Goal: Navigation & Orientation: Understand site structure

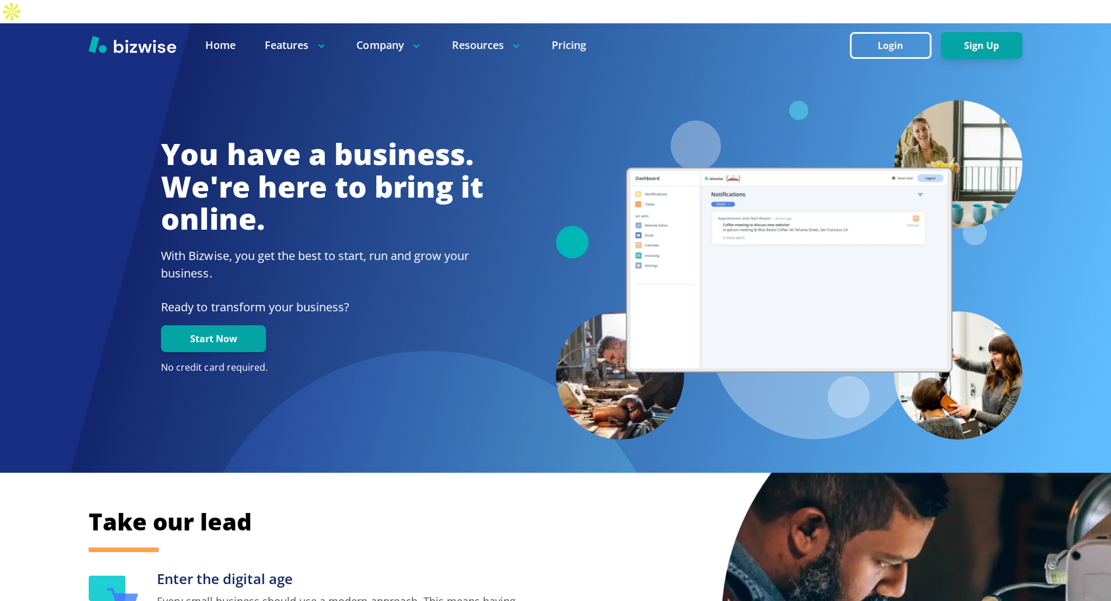
click at [500, 289] on div "You have a business. We're here to bring it online. With Bizwise, you get the b…" at bounding box center [322, 260] width 466 height 245
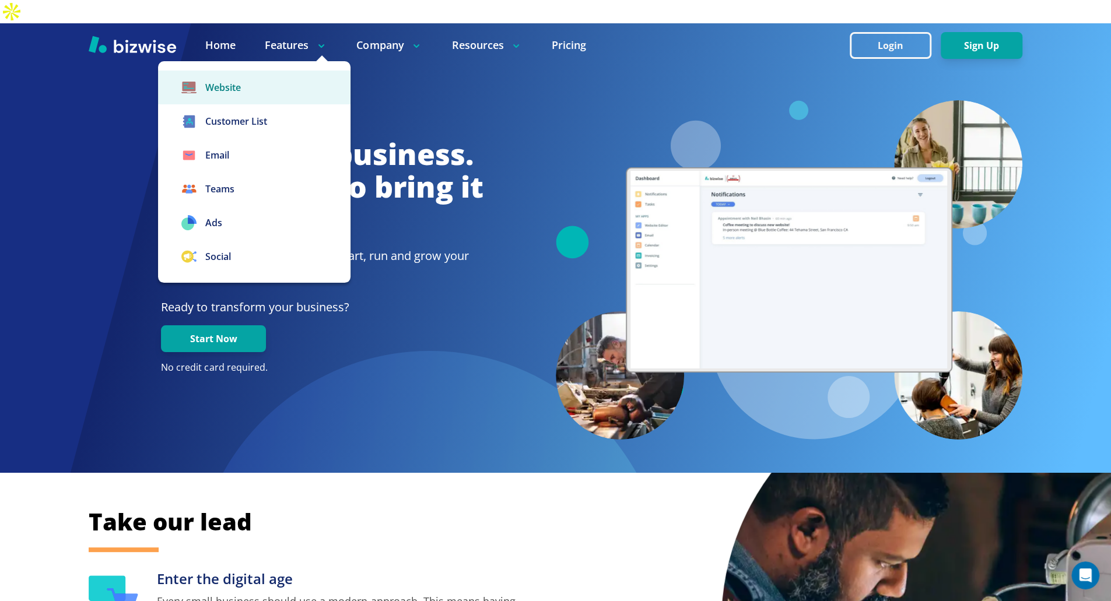
click at [238, 71] on link "Website" at bounding box center [254, 88] width 192 height 34
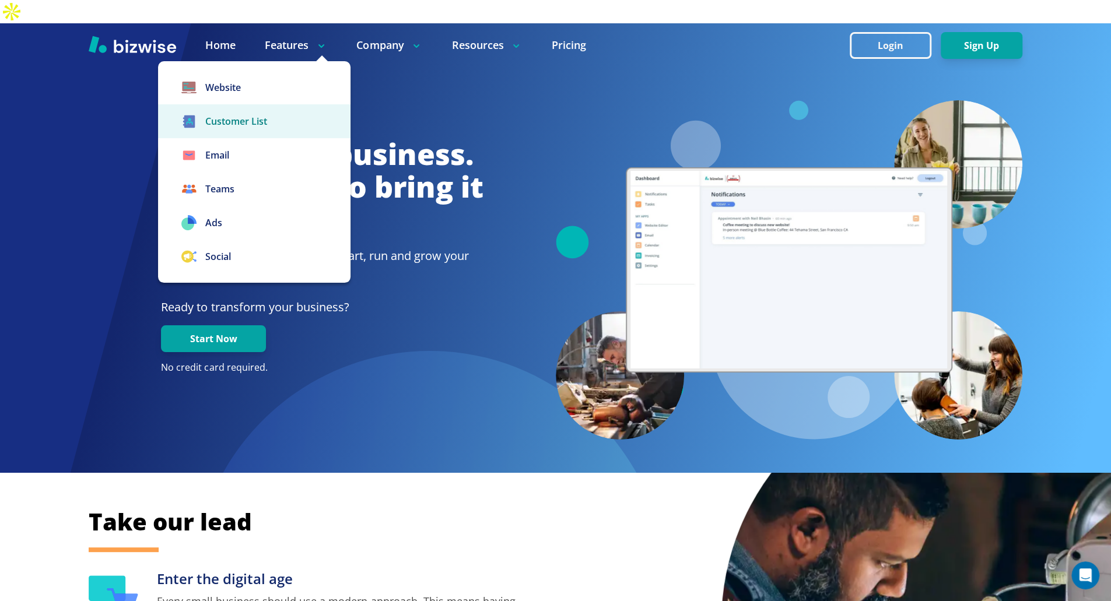
click at [249, 104] on link "Customer List" at bounding box center [254, 121] width 192 height 34
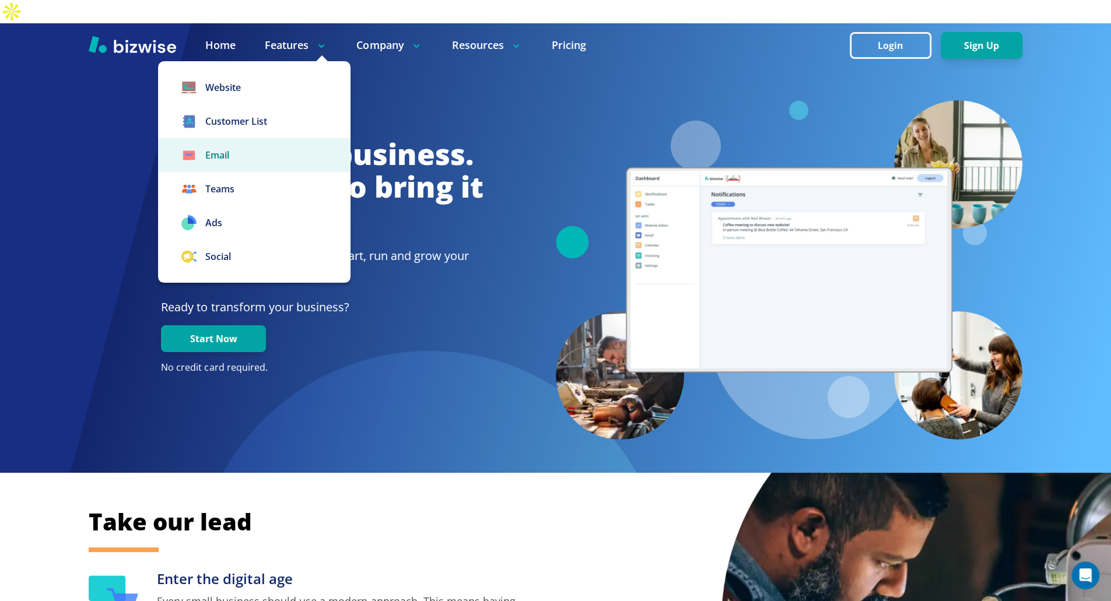
click at [248, 138] on link "Email" at bounding box center [254, 155] width 192 height 34
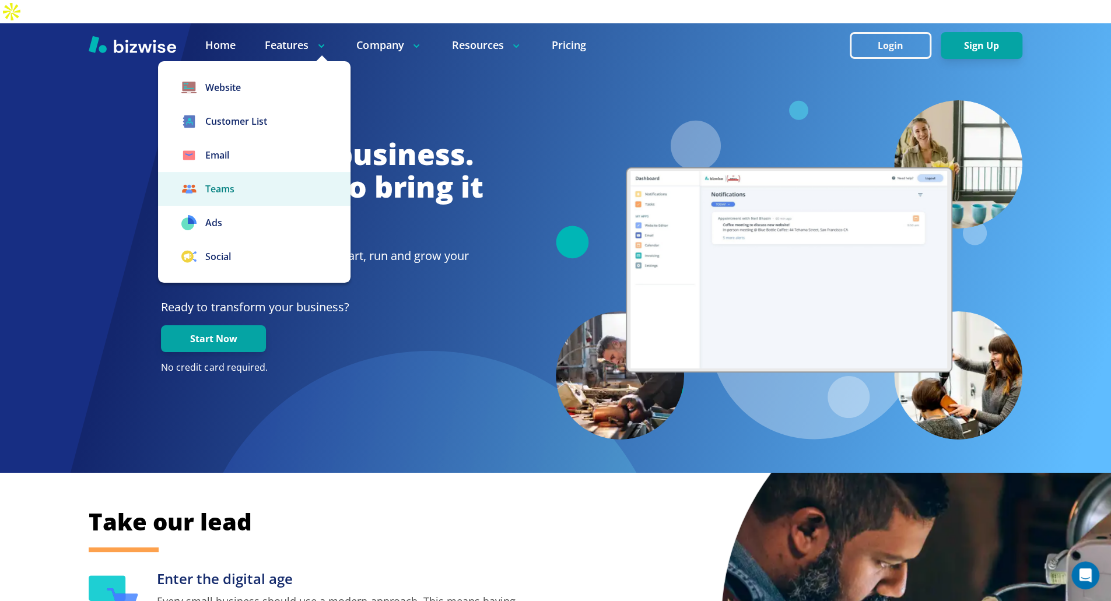
click at [250, 172] on link "Teams" at bounding box center [254, 189] width 192 height 34
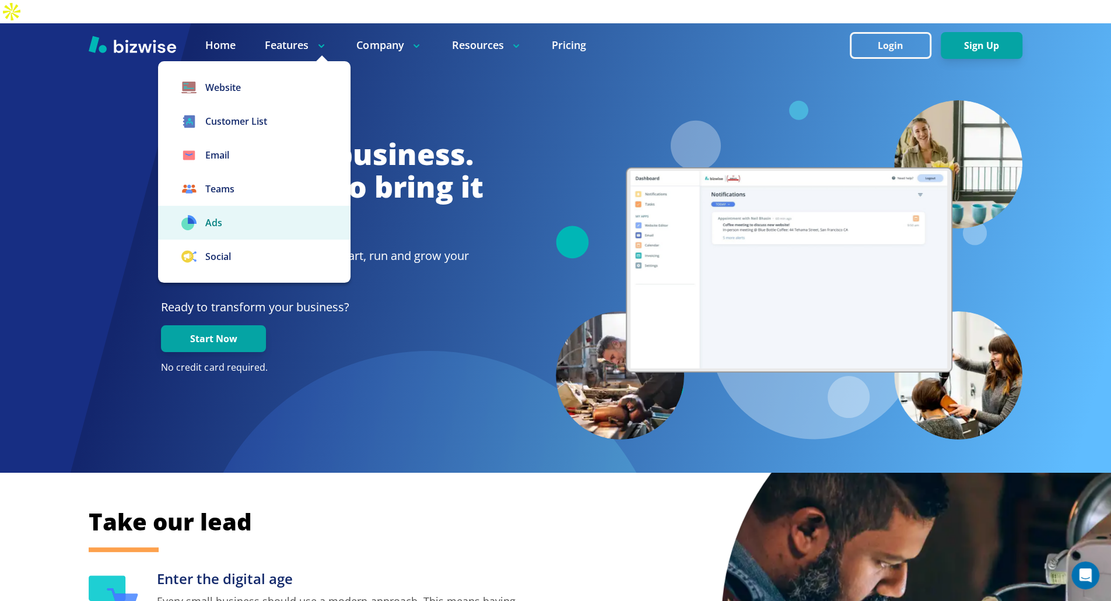
click at [248, 206] on link "Ads" at bounding box center [254, 223] width 192 height 34
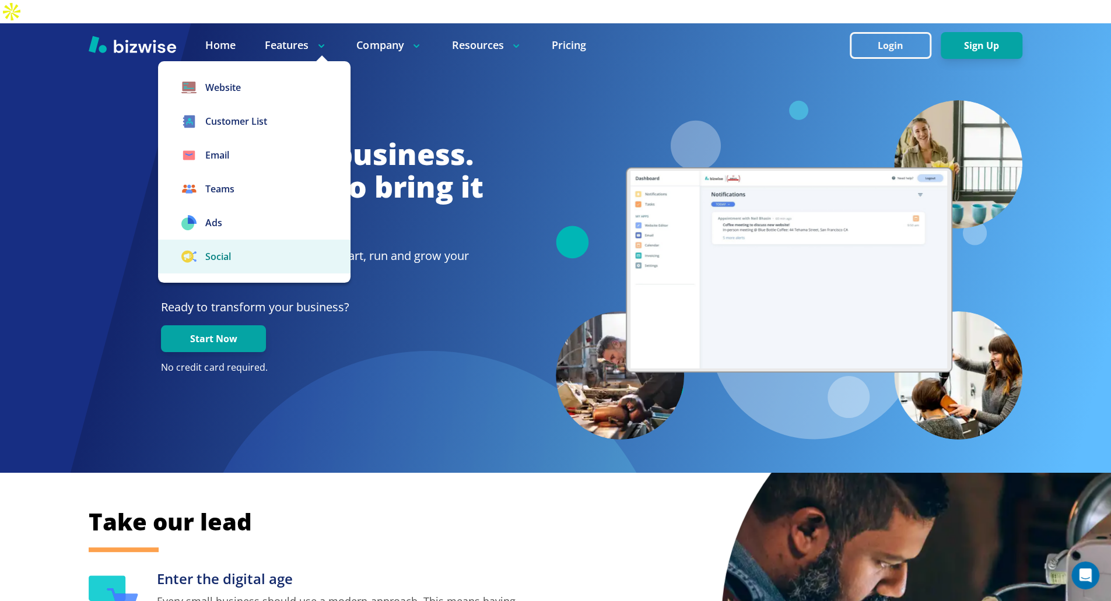
click at [257, 244] on link "Social" at bounding box center [254, 257] width 192 height 34
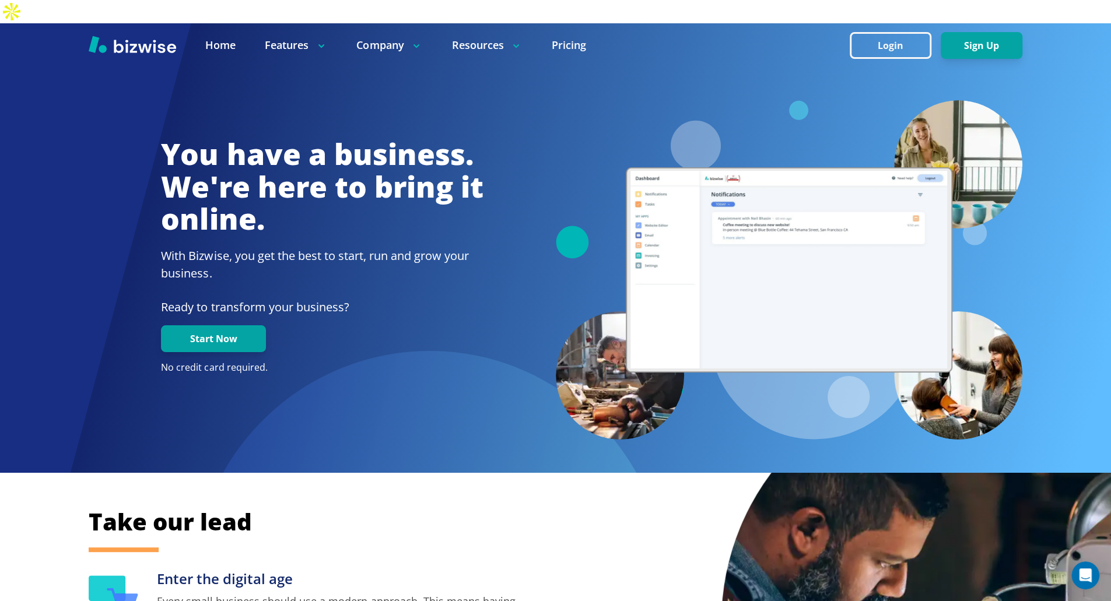
click at [353, 174] on h1 "You have a business. We're here to bring it online." at bounding box center [322, 186] width 322 height 97
click at [363, 197] on h1 "You have a business. We're here to bring it online." at bounding box center [322, 186] width 322 height 97
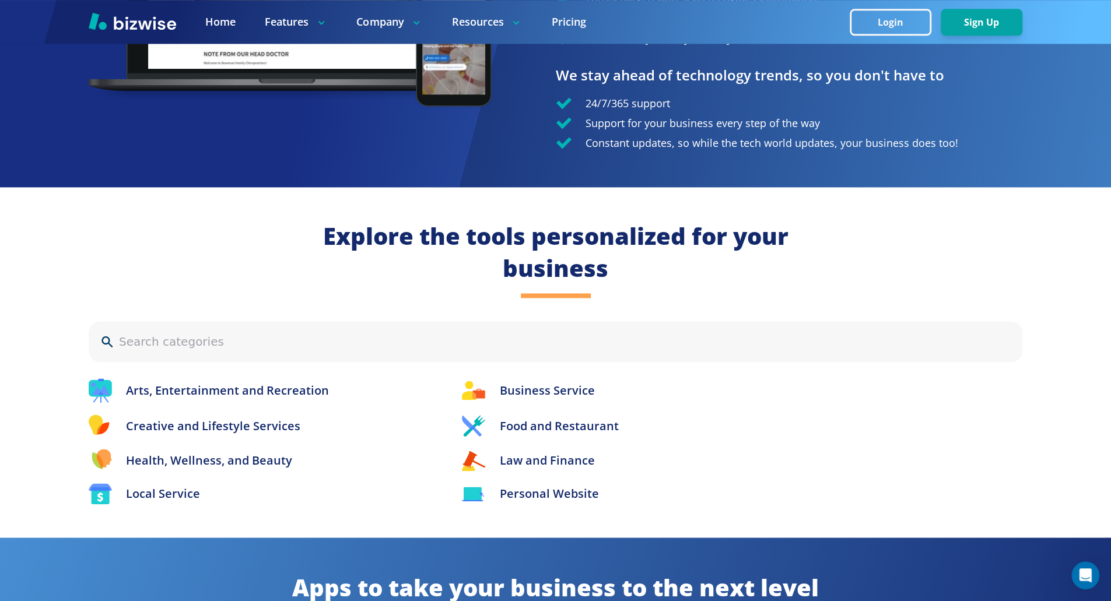
scroll to position [1073, 0]
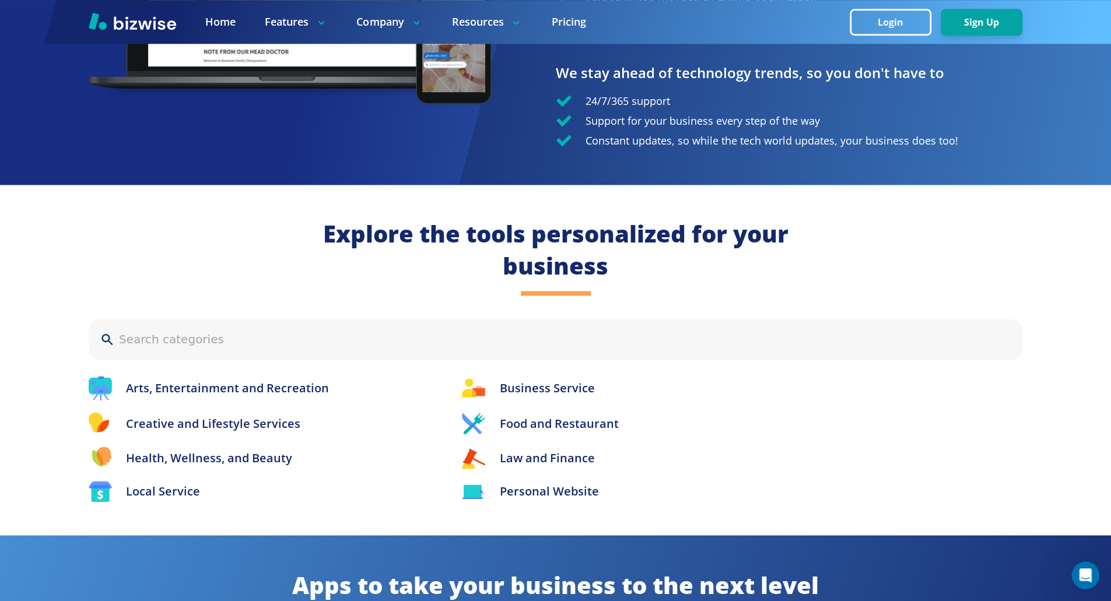
click at [617, 264] on div "Explore the tools personalized for your business Arts, Entertainment and Recrea…" at bounding box center [555, 360] width 1111 height 350
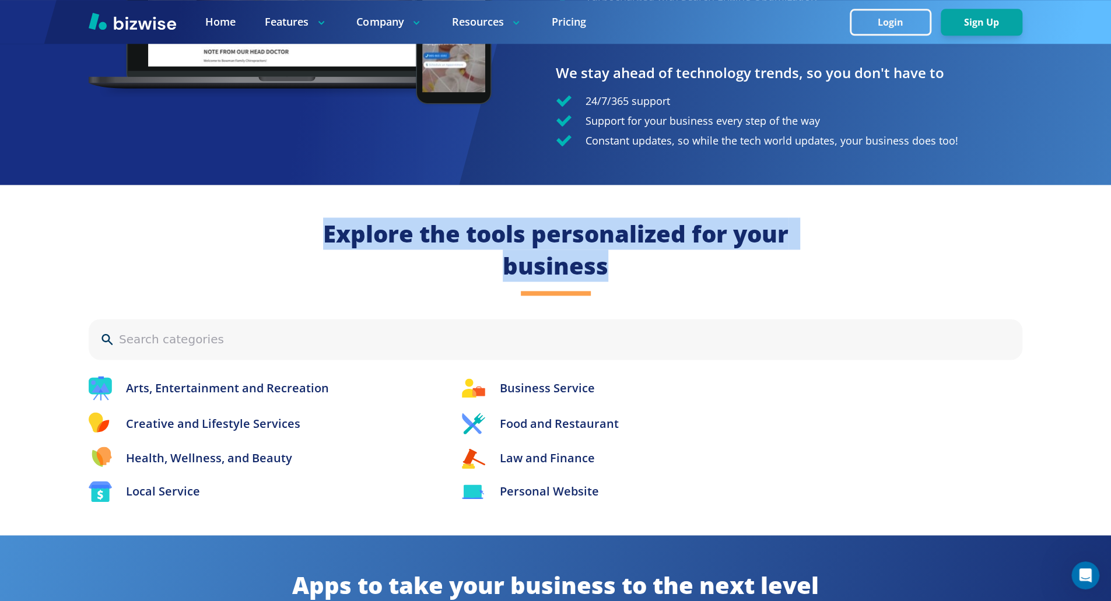
drag, startPoint x: 621, startPoint y: 248, endPoint x: 314, endPoint y: 213, distance: 308.7
click at [314, 213] on div "Explore the tools personalized for your business Arts, Entertainment and Recrea…" at bounding box center [555, 360] width 1111 height 350
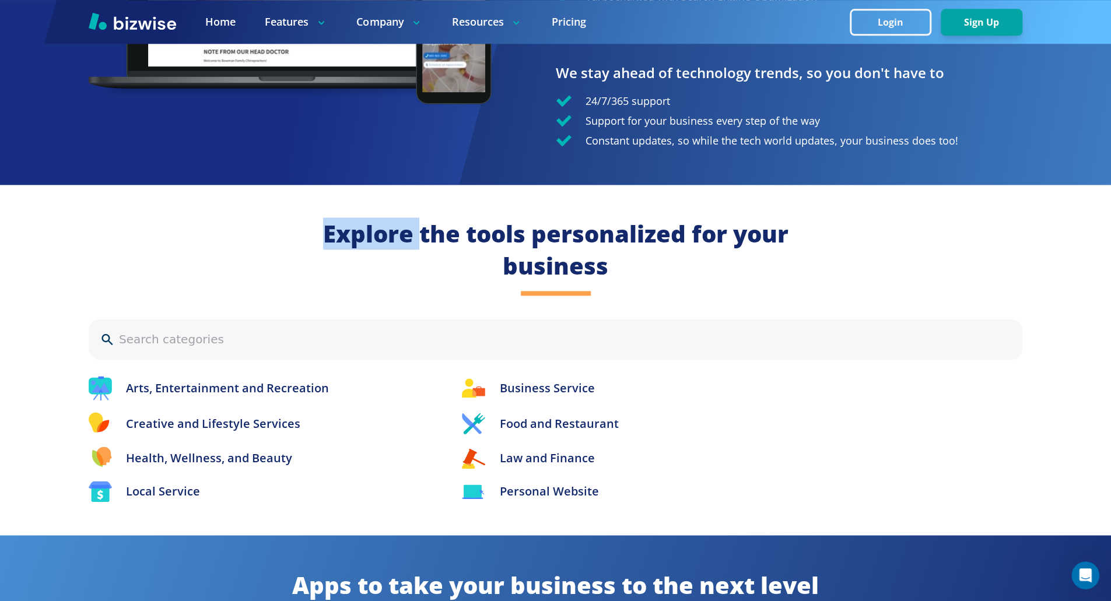
click at [314, 213] on div "Explore the tools personalized for your business Arts, Entertainment and Recrea…" at bounding box center [555, 360] width 1111 height 350
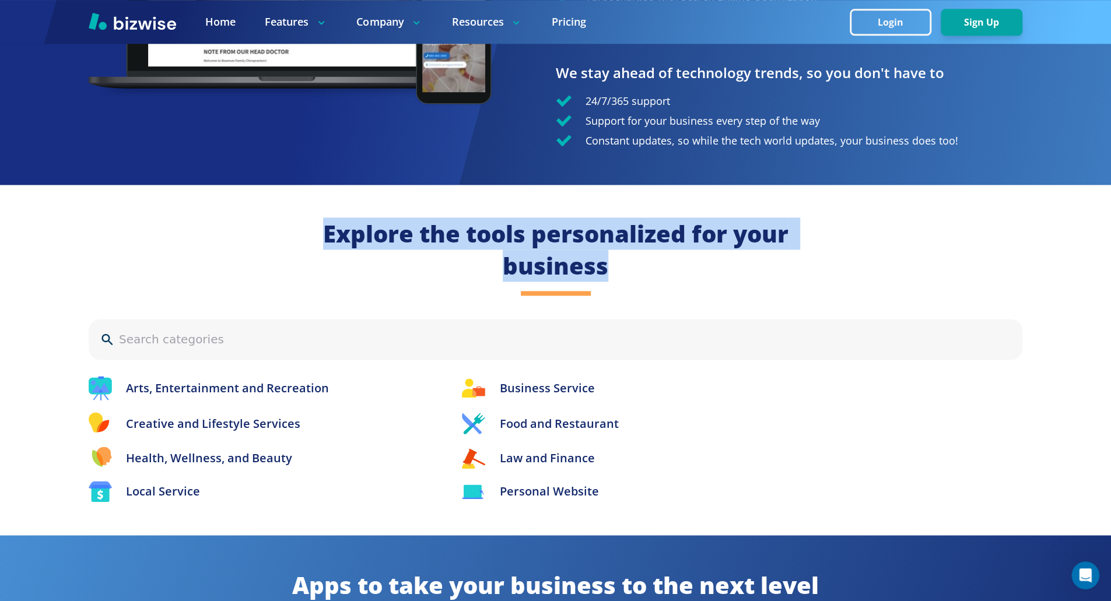
click at [314, 213] on div "Explore the tools personalized for your business Arts, Entertainment and Recrea…" at bounding box center [555, 360] width 1111 height 350
click at [458, 222] on h2 "Explore the tools personalized for your business" at bounding box center [555, 250] width 466 height 64
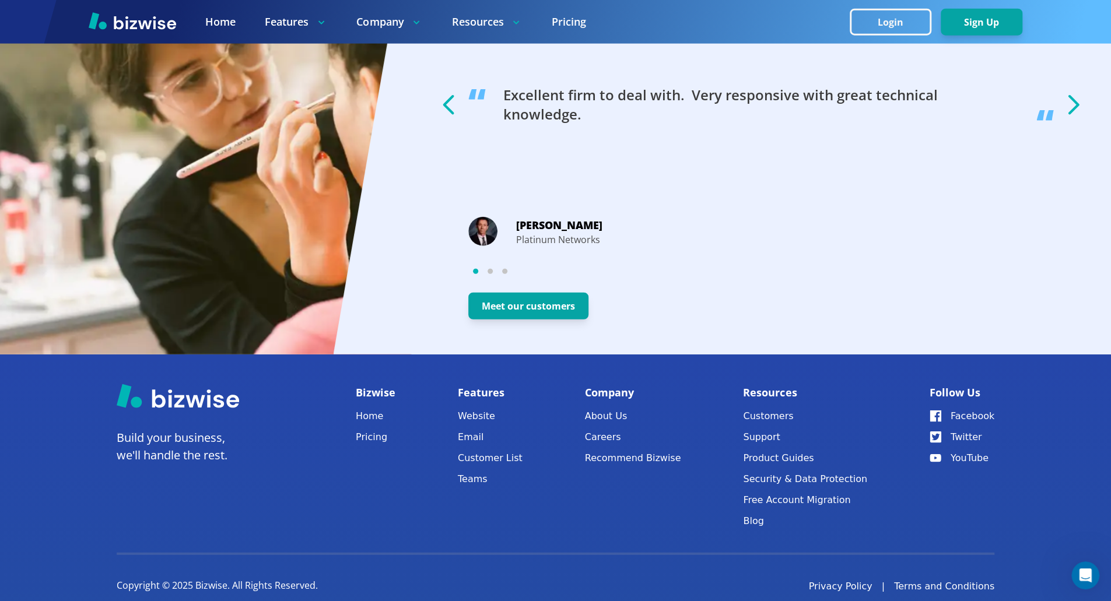
scroll to position [2158, 0]
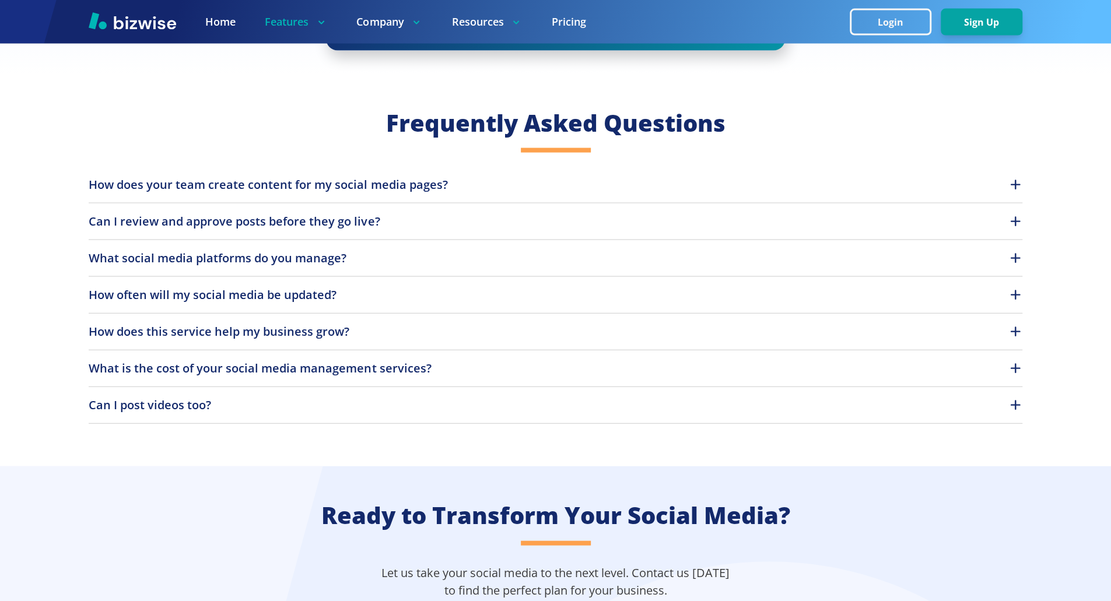
scroll to position [1780, 0]
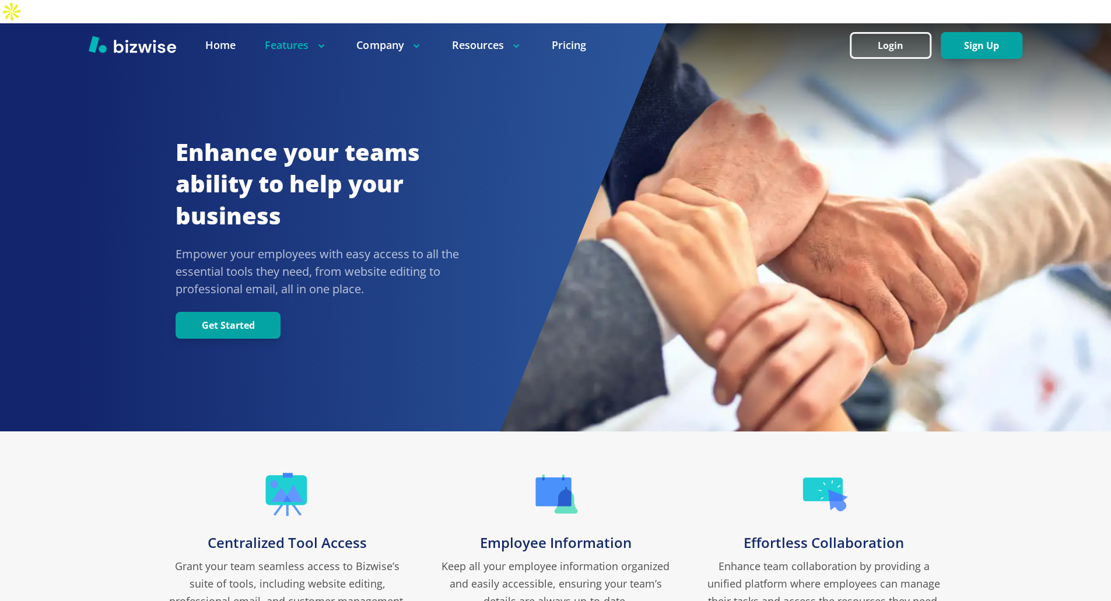
click at [431, 248] on p "Empower your employees with easy access to all the essential tools they need, f…" at bounding box center [338, 271] width 324 height 52
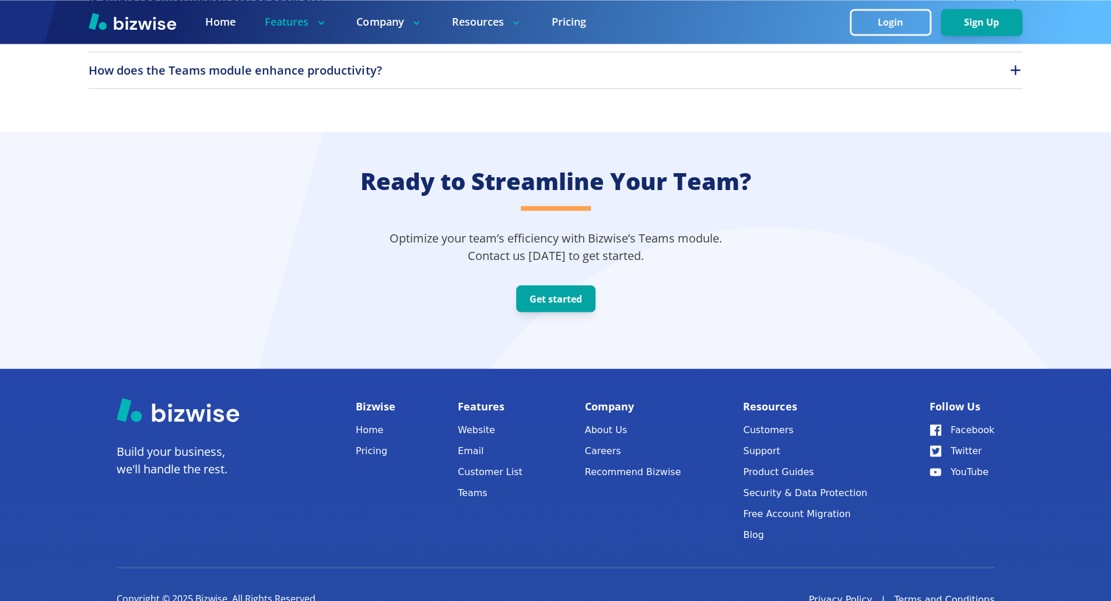
scroll to position [1645, 0]
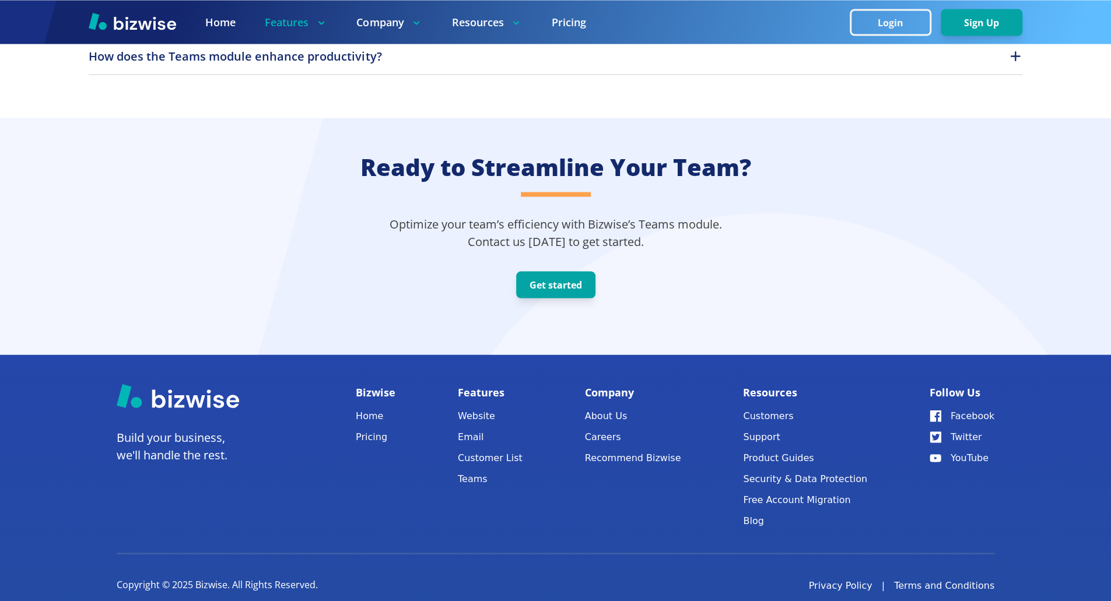
click at [606, 151] on h2 "Ready to Streamline Your Team?" at bounding box center [555, 166] width 391 height 31
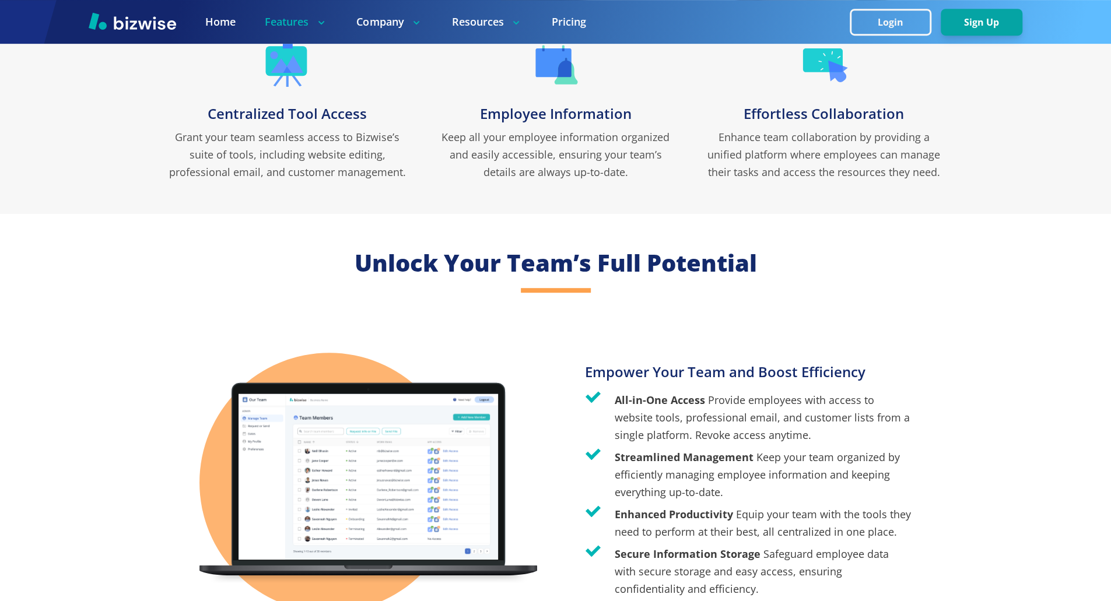
scroll to position [0, 0]
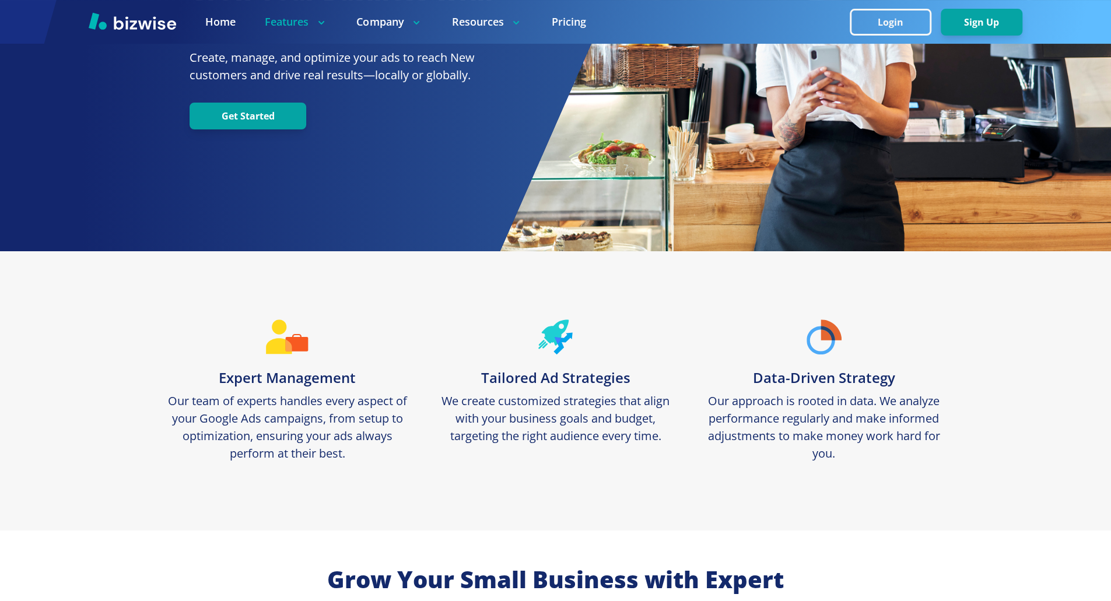
scroll to position [157, 0]
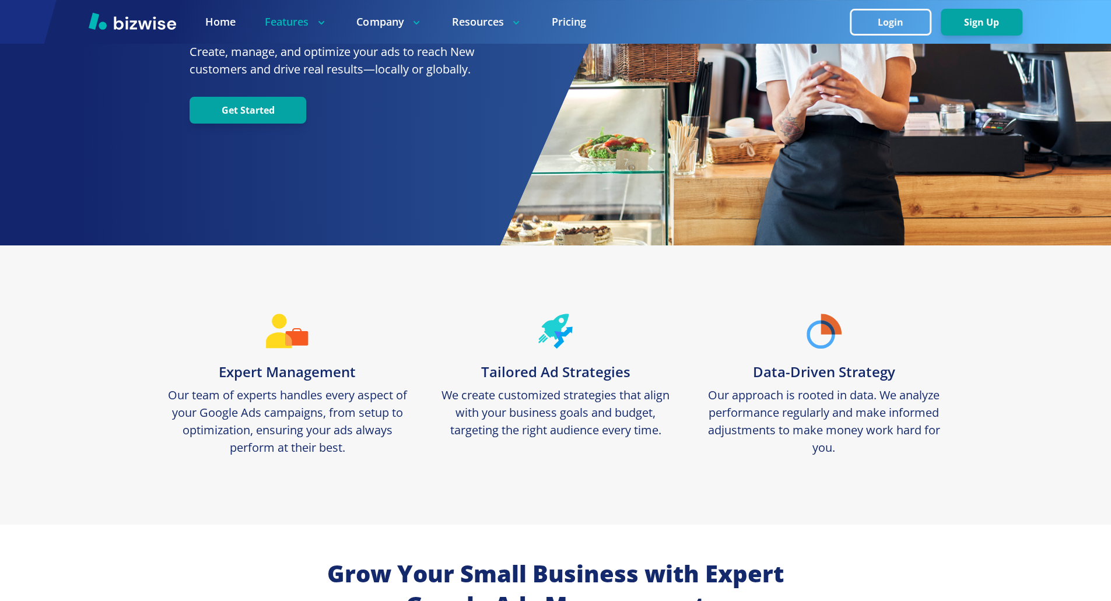
click at [694, 337] on div "Expert Management Our team of experts handles every aspect of your Google Ads c…" at bounding box center [555, 385] width 933 height 143
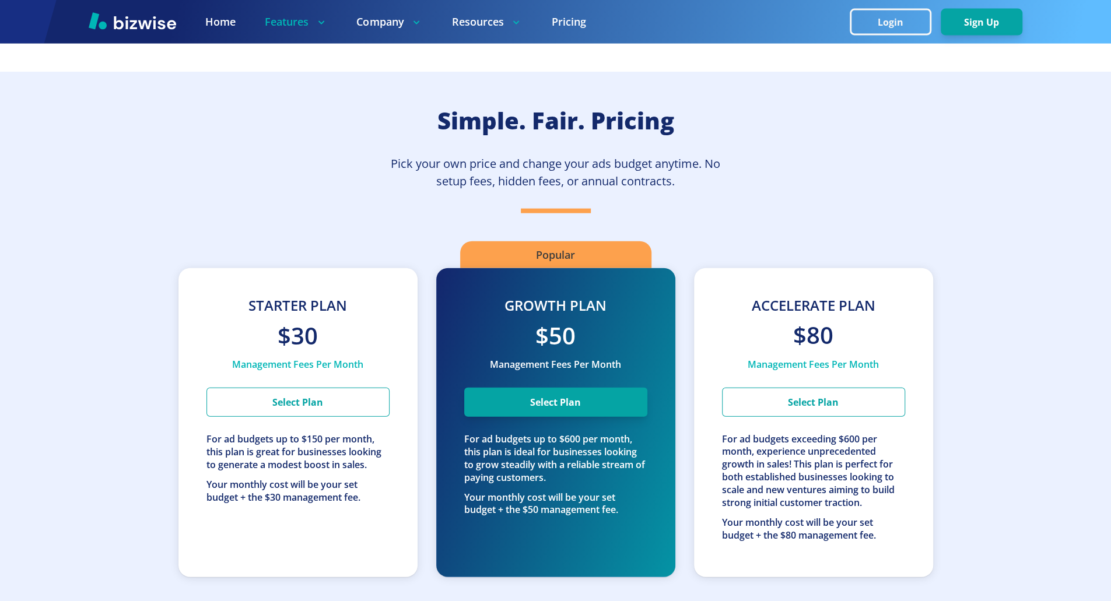
scroll to position [1927, 0]
click at [736, 149] on div "Simple. Fair. Pricing Pick your own price and change your ads budget anytime. N…" at bounding box center [555, 354] width 1111 height 567
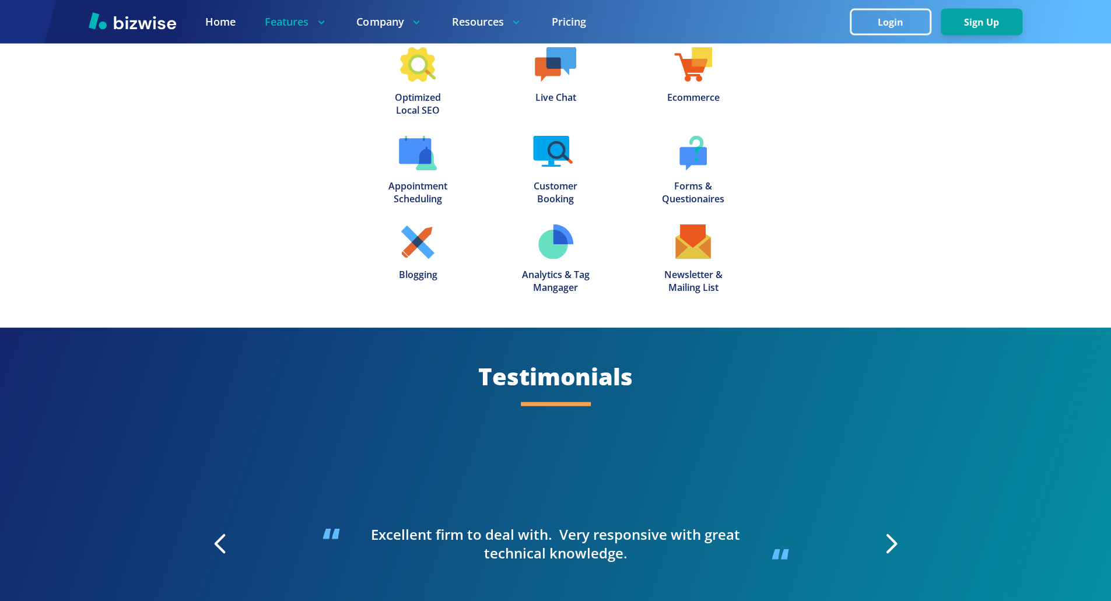
scroll to position [1777, 0]
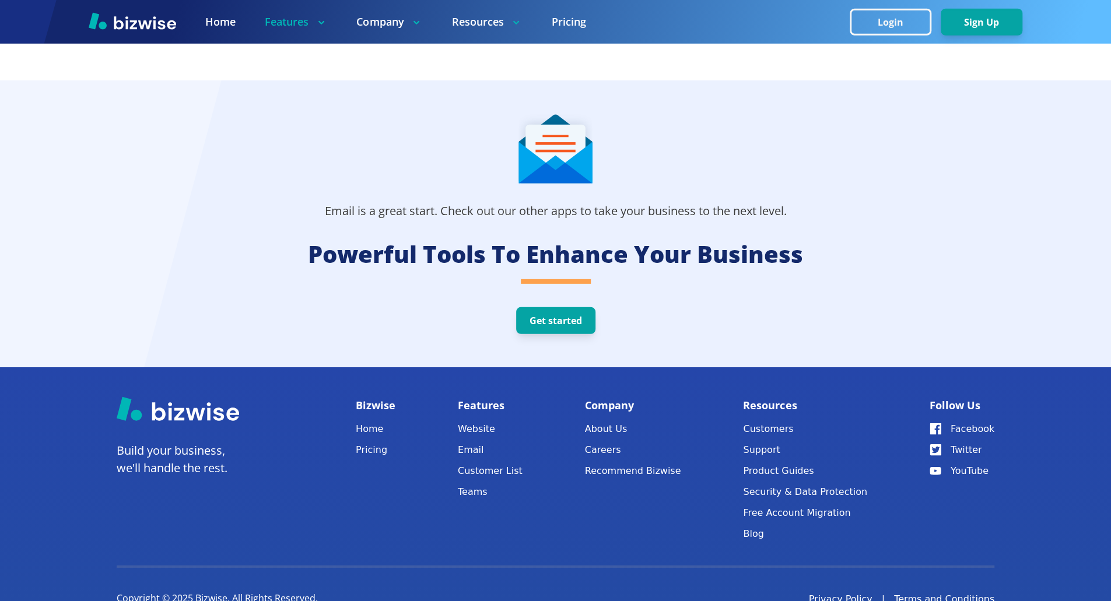
scroll to position [2581, 0]
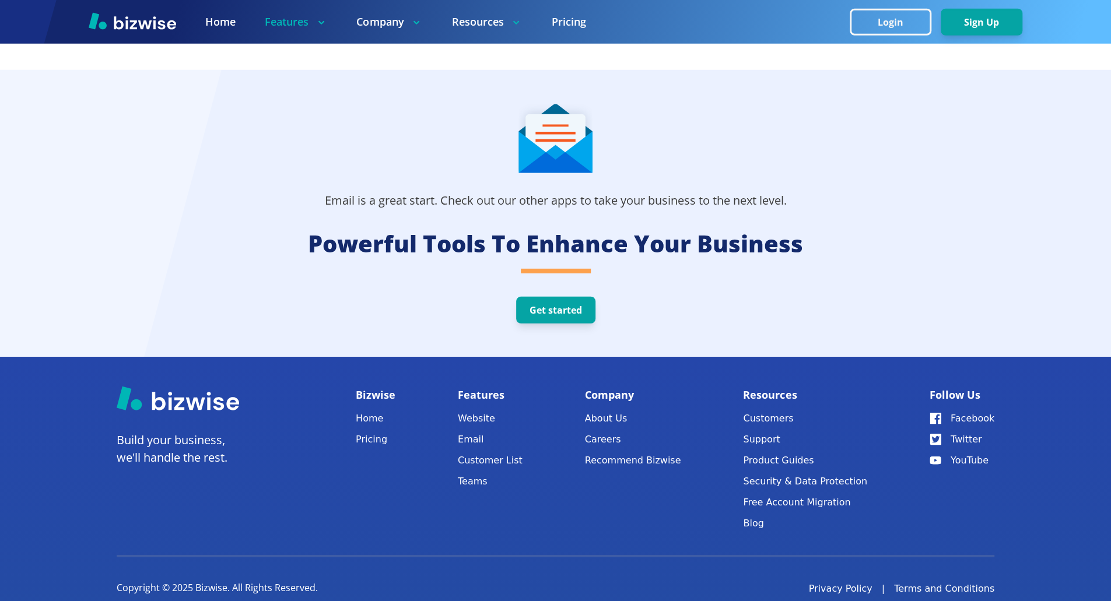
click at [459, 202] on div at bounding box center [555, 213] width 1111 height 287
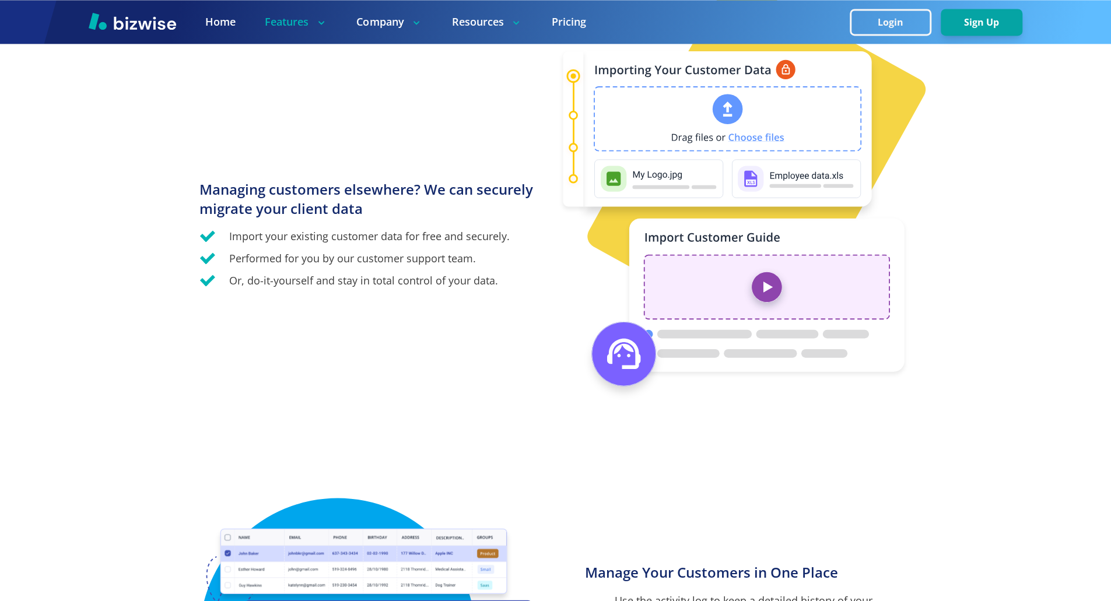
scroll to position [1320, 0]
click at [437, 226] on div "Managing customers elsewhere? We can securely migrate your client data Import y…" at bounding box center [377, 224] width 356 height 139
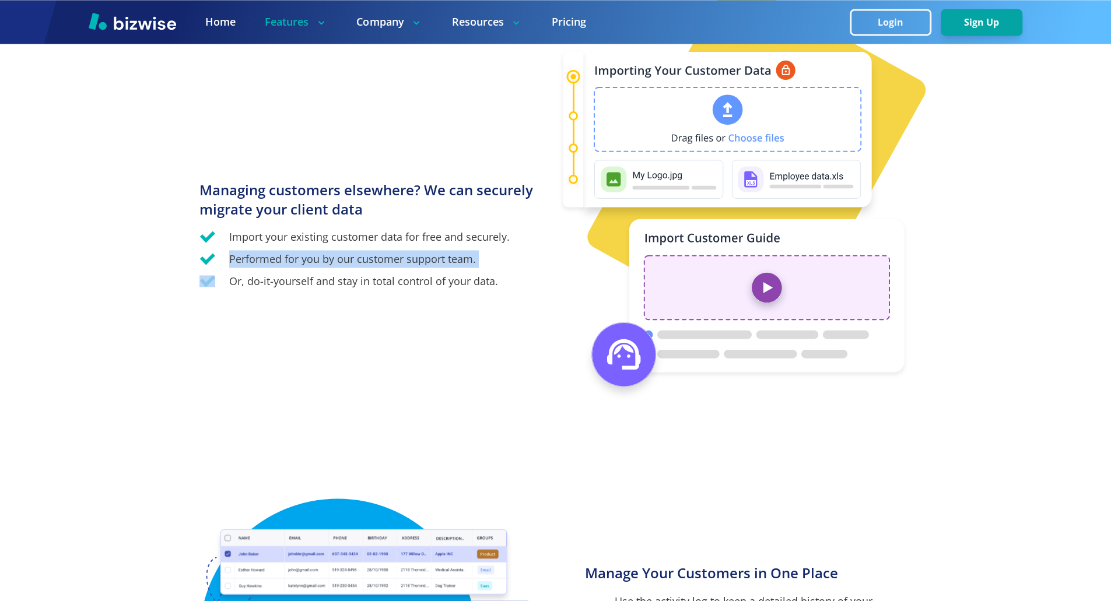
click at [437, 226] on div "Managing customers elsewhere? We can securely migrate your client data Import y…" at bounding box center [377, 224] width 356 height 139
click at [369, 272] on p "Or, do-it-yourself and stay in total control of your data." at bounding box center [363, 280] width 269 height 17
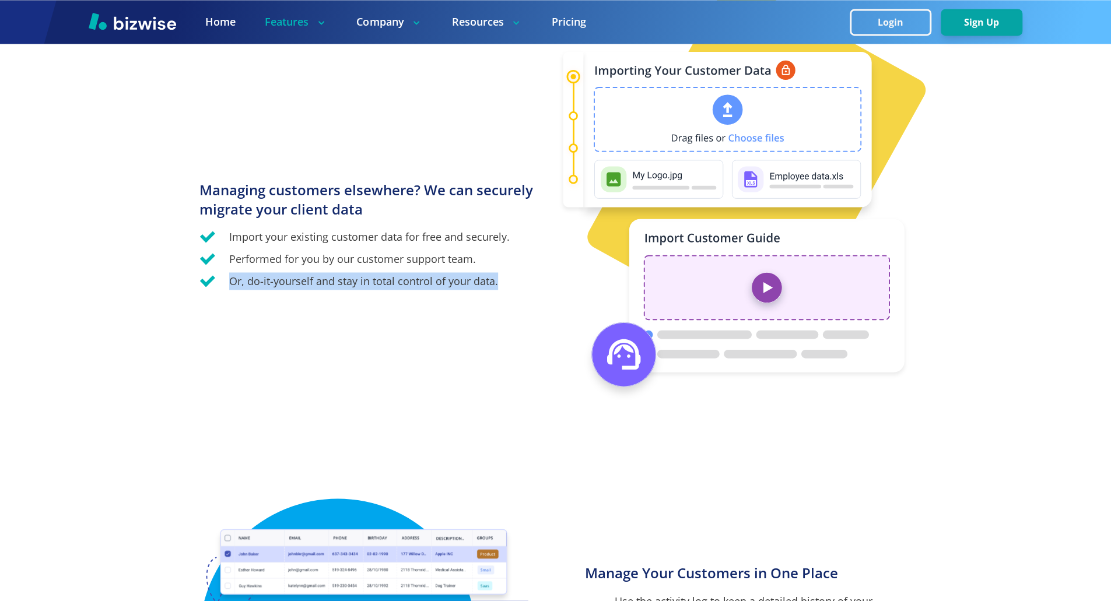
click at [369, 272] on p "Or, do-it-yourself and stay in total control of your data." at bounding box center [363, 280] width 269 height 17
click at [364, 272] on p "Or, do-it-yourself and stay in total control of your data." at bounding box center [363, 280] width 269 height 17
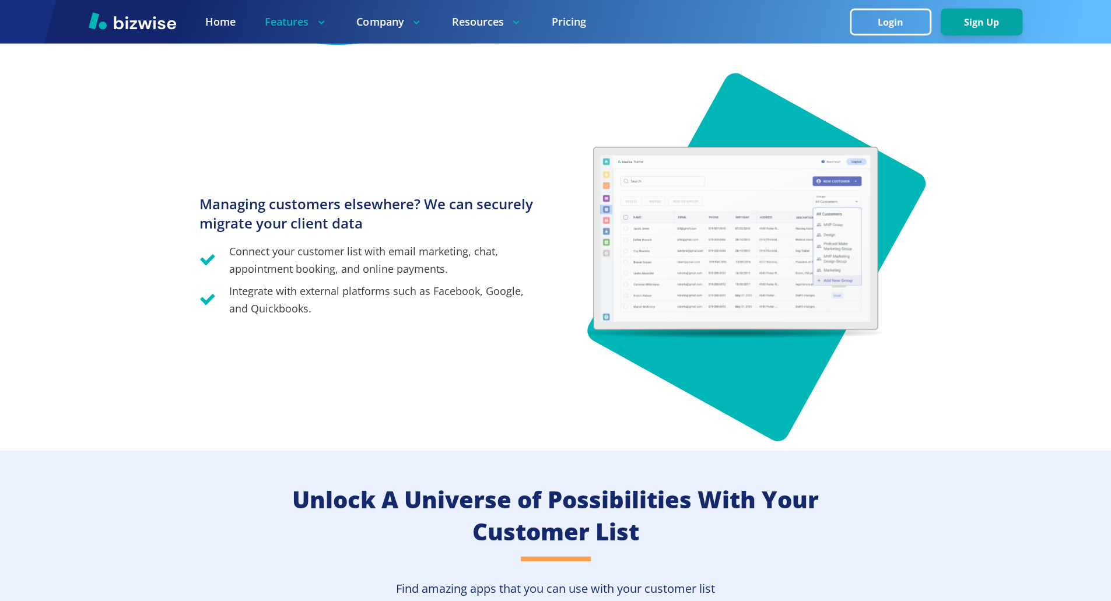
scroll to position [2054, 0]
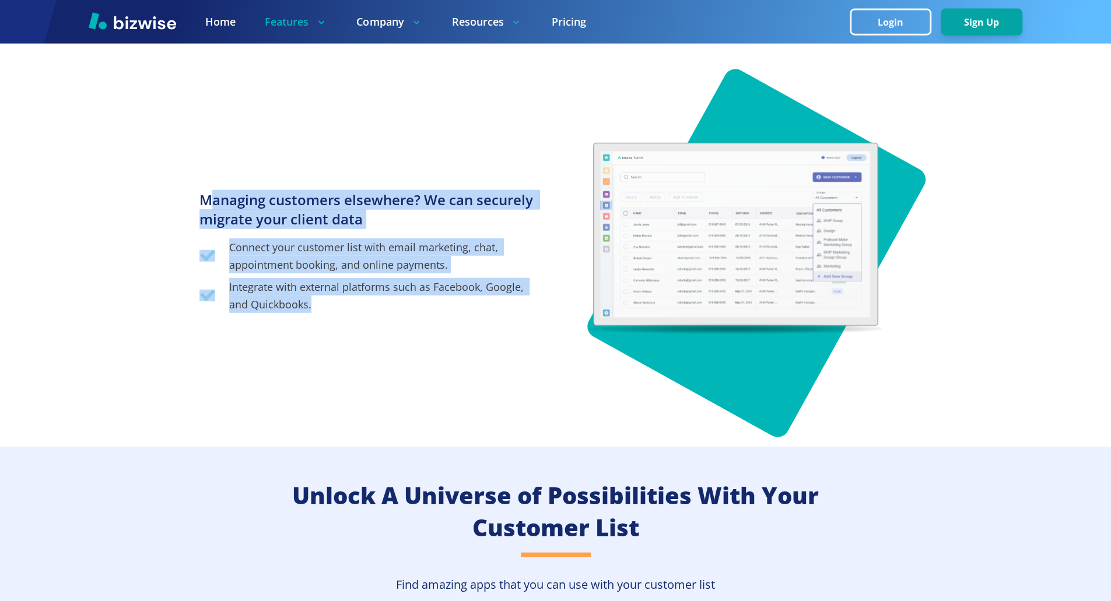
drag, startPoint x: 209, startPoint y: 192, endPoint x: 401, endPoint y: 356, distance: 252.7
click at [401, 356] on div "Managing customers elsewhere? We can securely migrate your client data Connect …" at bounding box center [555, 241] width 713 height 344
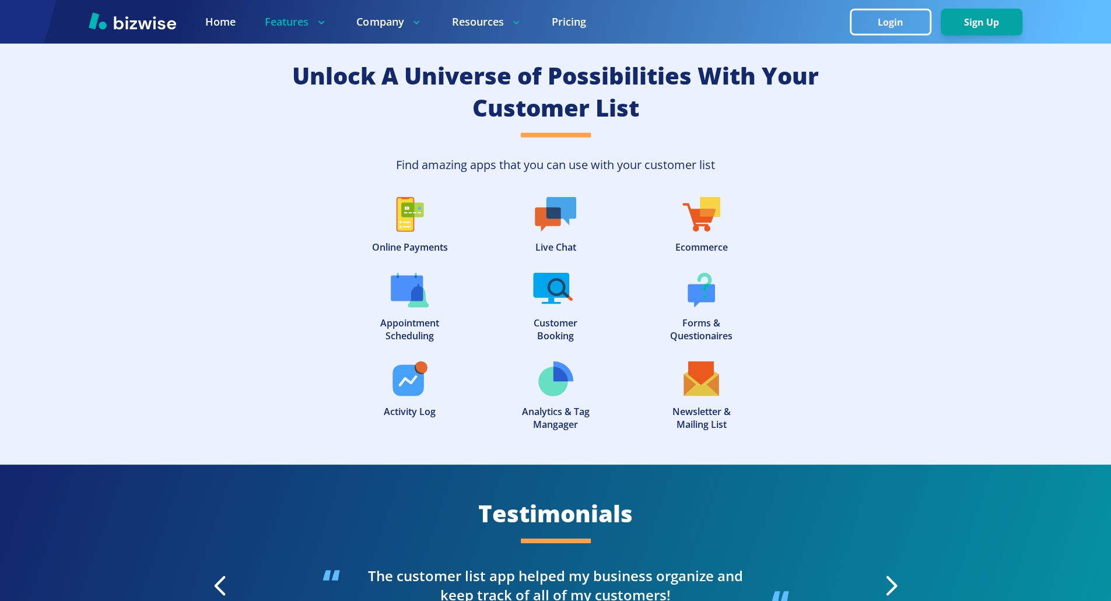
click at [452, 437] on div "Unlock A Universe of Possibilities With Your Customer List Find amazing apps th…" at bounding box center [555, 245] width 1111 height 437
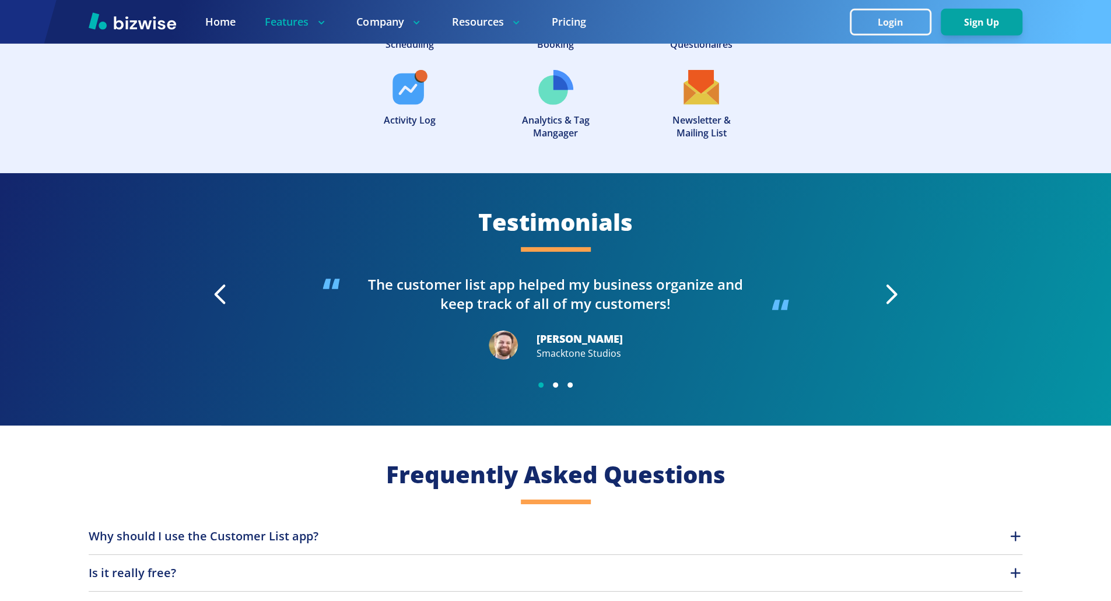
scroll to position [2907, 0]
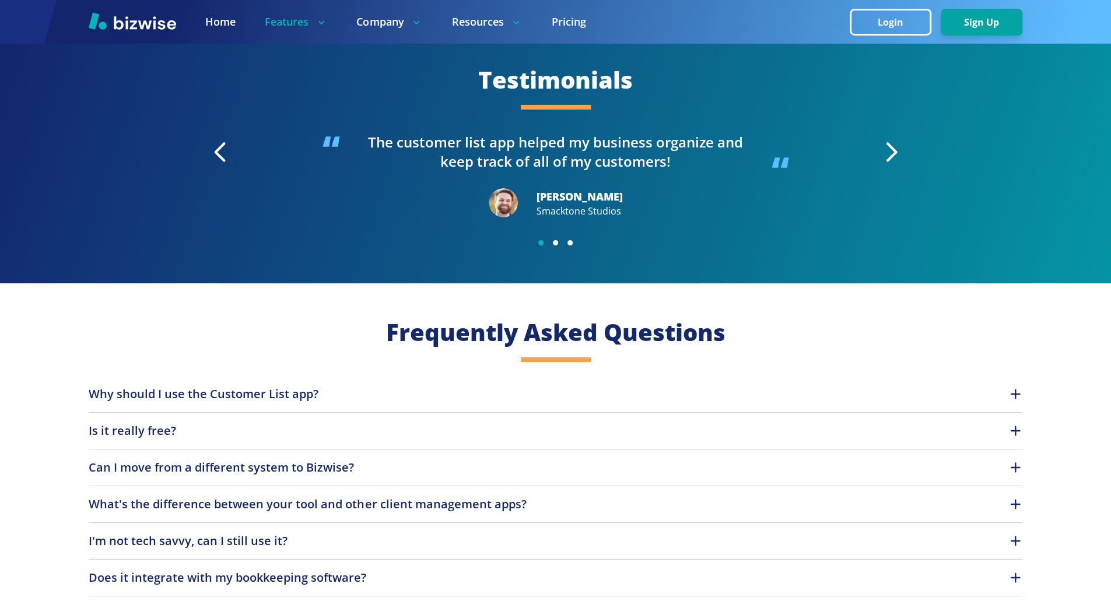
click at [760, 387] on div "Why should I use the Customer List app? The Customer List app will help streaml…" at bounding box center [555, 398] width 933 height 27
